Goal: Task Accomplishment & Management: Use online tool/utility

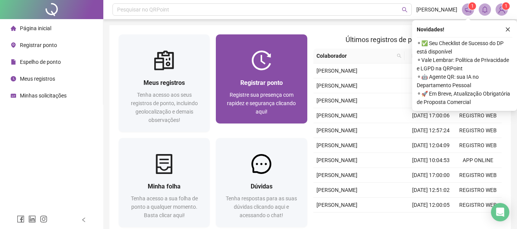
click at [217, 90] on div "Registrar ponto Registre sua presença com rapidez e segurança clicando aqui!" at bounding box center [261, 96] width 91 height 53
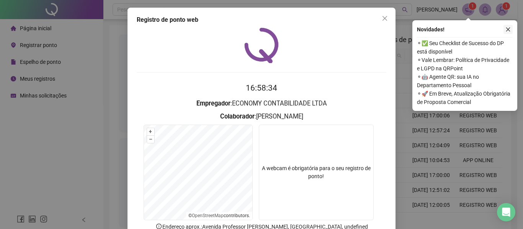
click at [504, 25] on button "button" at bounding box center [507, 29] width 9 height 9
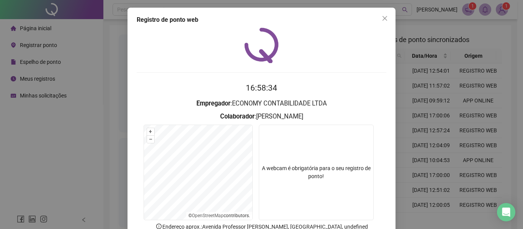
click at [493, 47] on div "Registro de ponto web 16:58:34 Empregador : ECONOMY CONTABILIDADE LTDA Colabora…" at bounding box center [261, 114] width 523 height 229
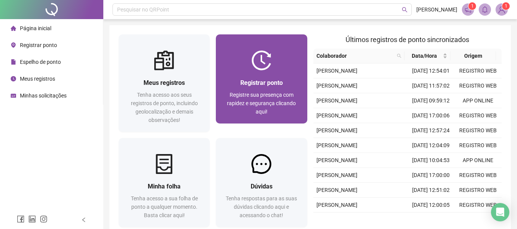
click at [253, 77] on div "Registrar ponto Registre sua presença com rapidez e segurança clicando aqui!" at bounding box center [261, 96] width 91 height 53
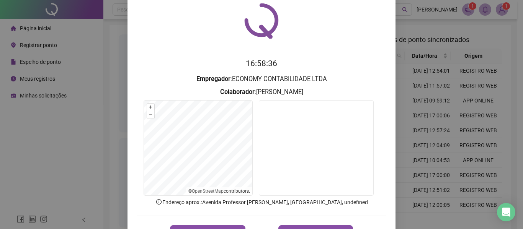
scroll to position [38, 0]
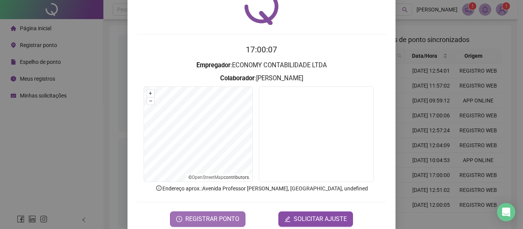
click at [219, 209] on span "REGISTRAR PONTO" at bounding box center [212, 219] width 54 height 9
